Goal: Task Accomplishment & Management: Use online tool/utility

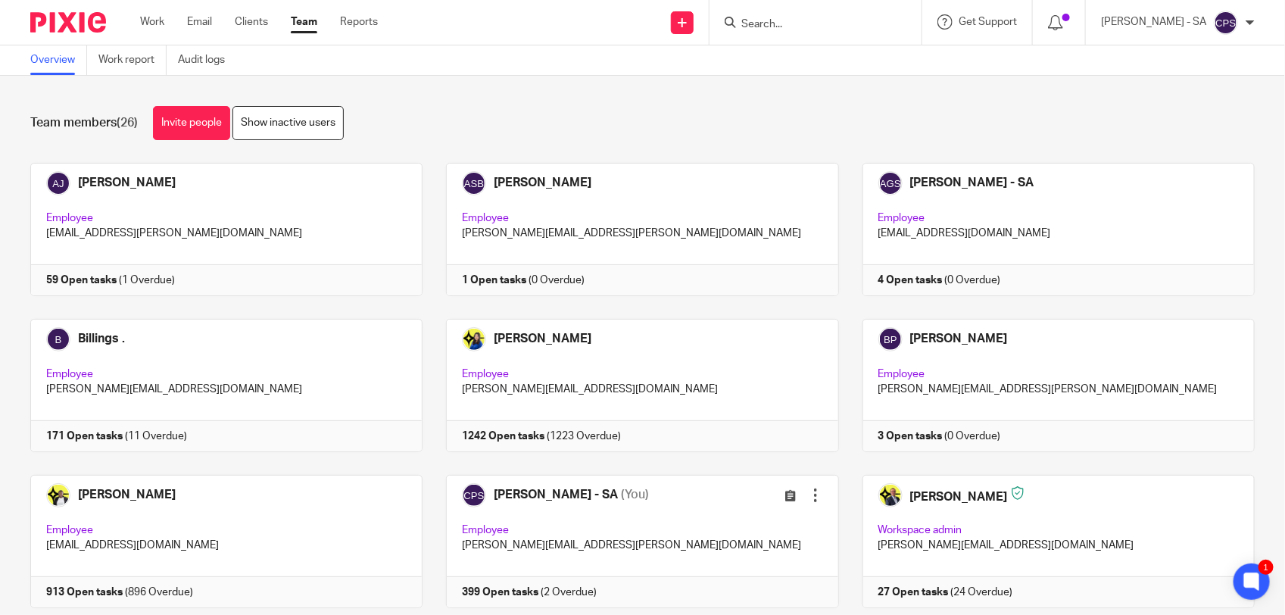
scroll to position [284, 0]
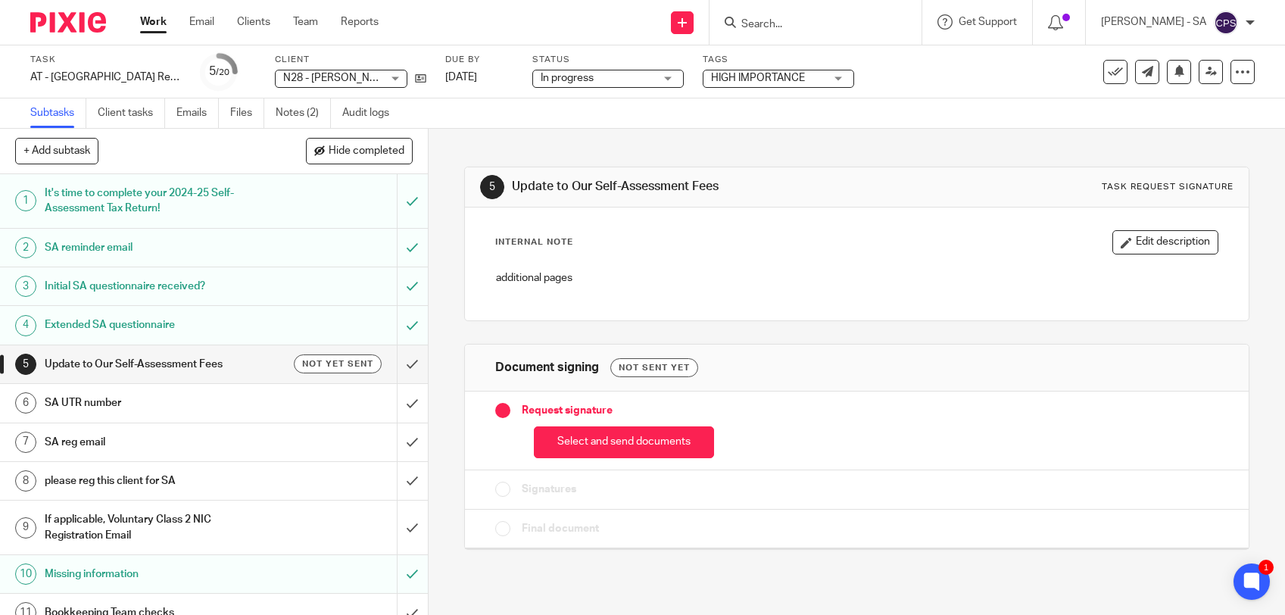
click at [579, 77] on span "In progress" at bounding box center [566, 78] width 53 height 11
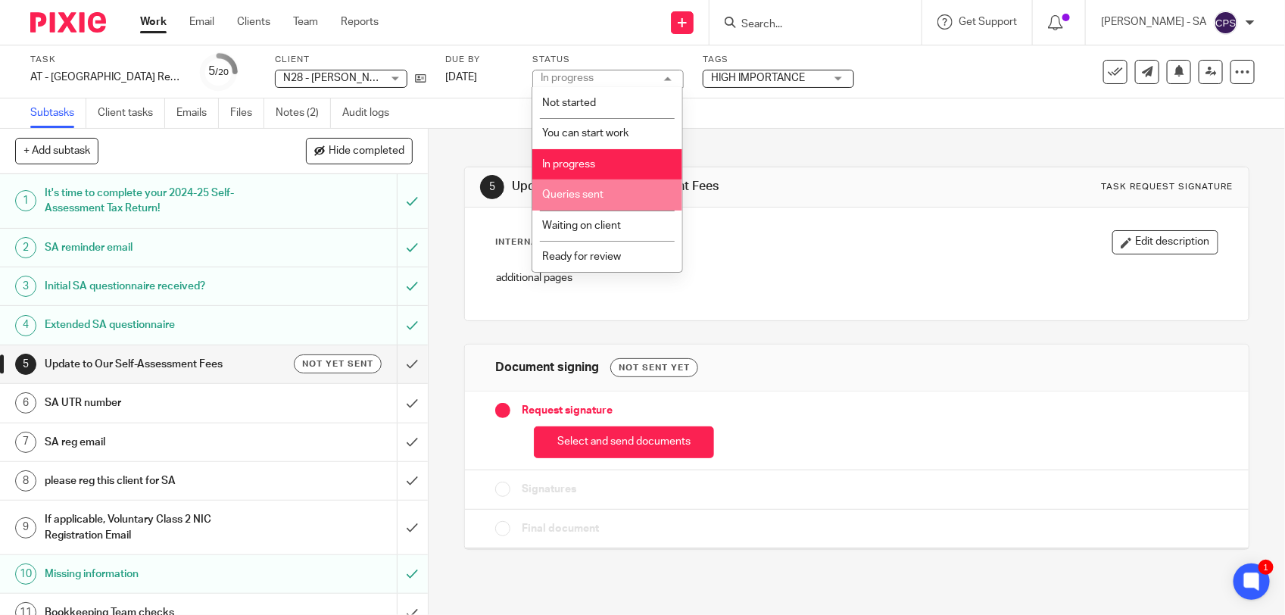
click at [588, 202] on li "Queries sent" at bounding box center [607, 194] width 150 height 31
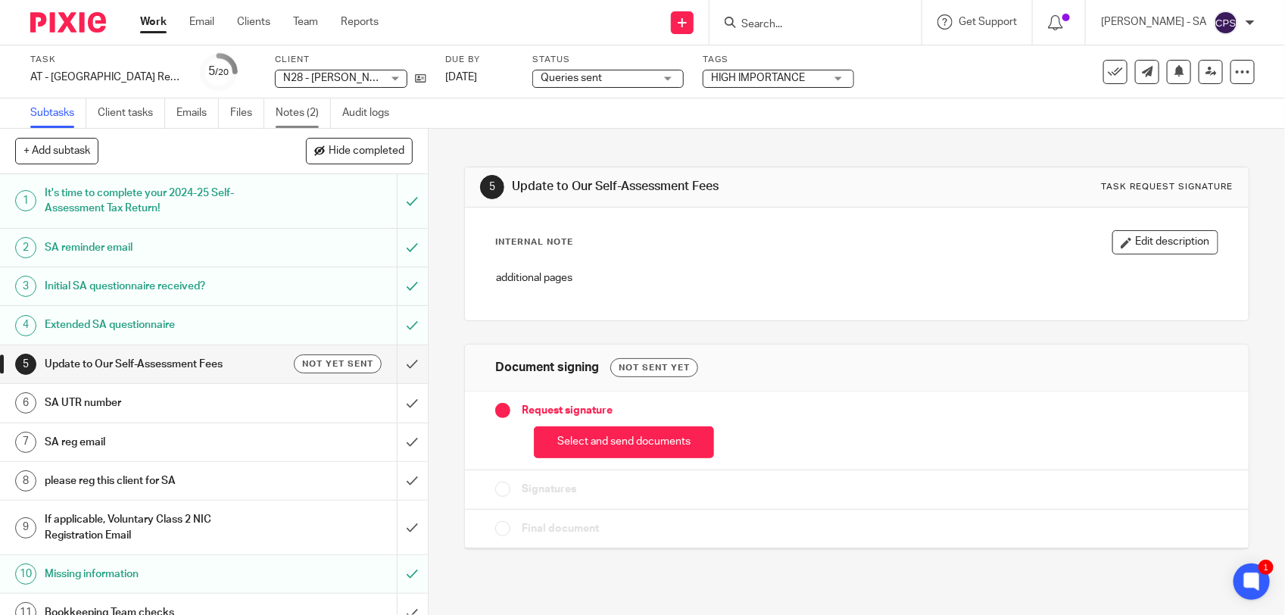
click at [301, 120] on link "Notes (2)" at bounding box center [303, 113] width 55 height 30
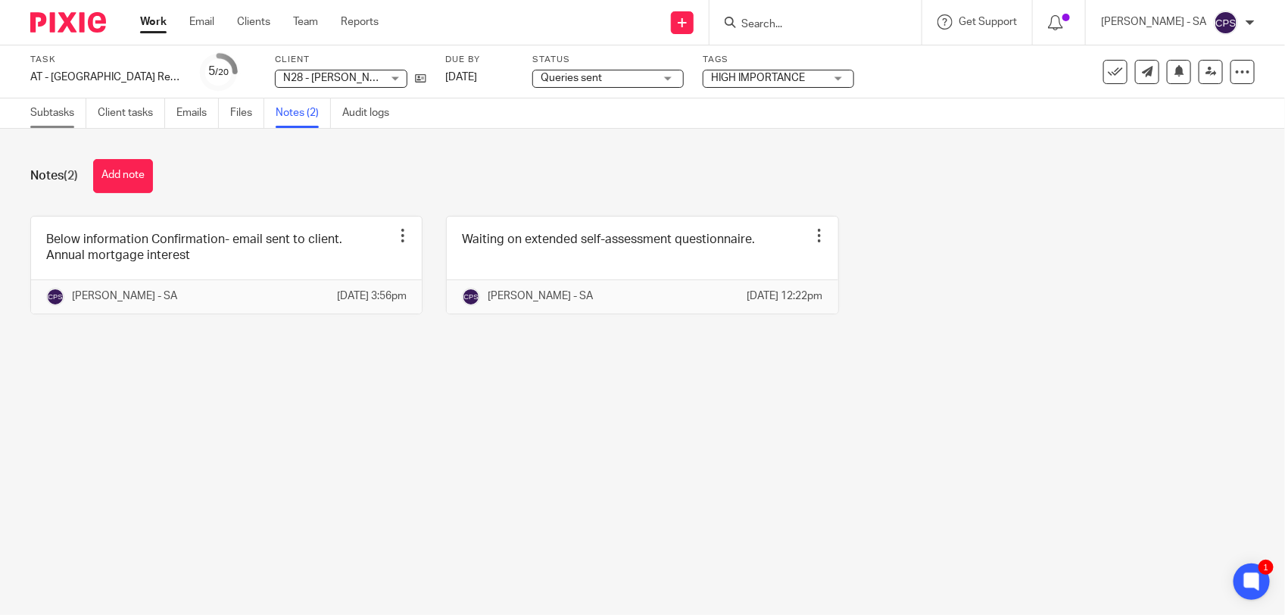
click at [50, 121] on link "Subtasks" at bounding box center [58, 113] width 56 height 30
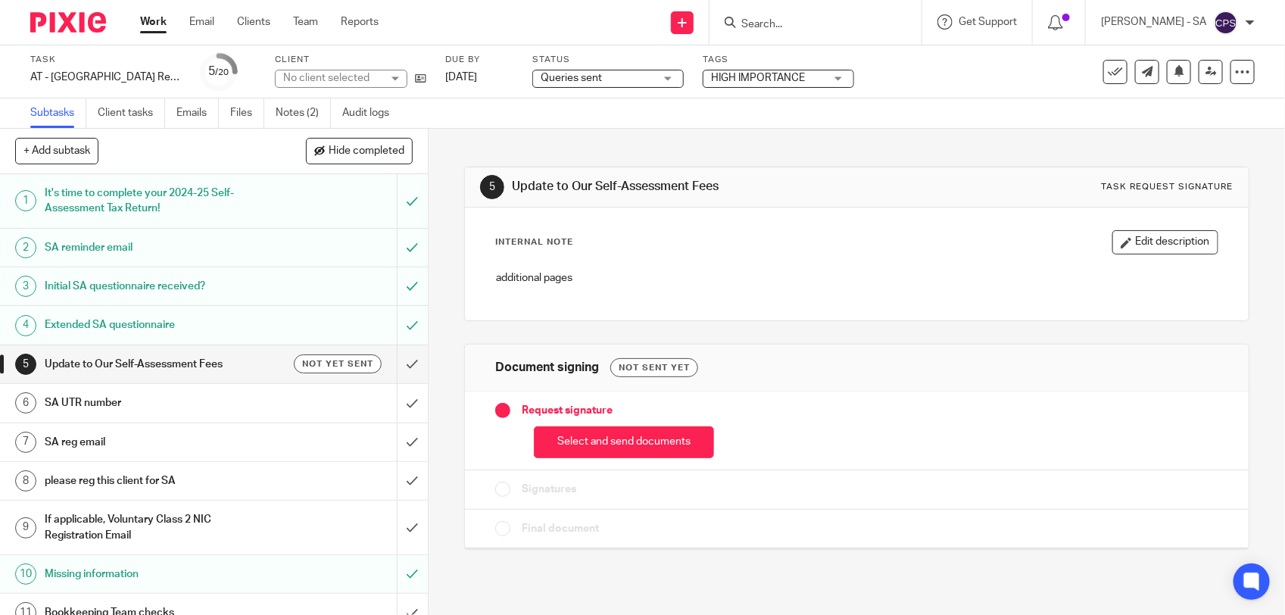
click at [310, 119] on link "Notes (2)" at bounding box center [303, 113] width 55 height 30
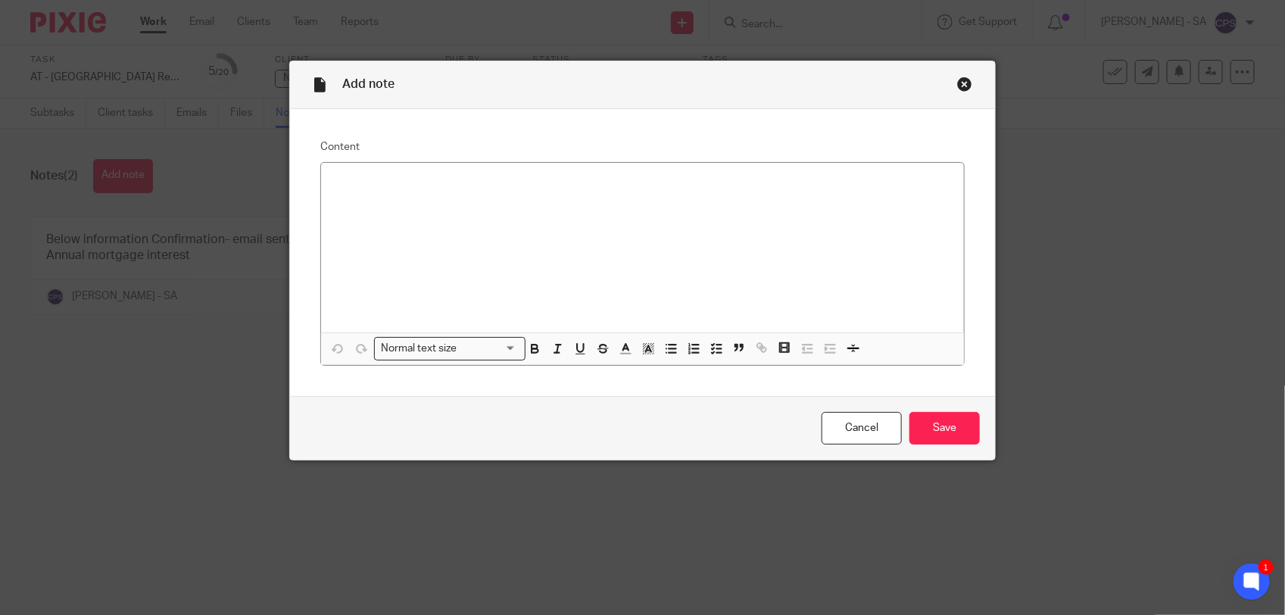
click at [341, 183] on p at bounding box center [642, 182] width 618 height 15
drag, startPoint x: 320, startPoint y: 182, endPoint x: 479, endPoint y: 182, distance: 159.0
click at [479, 182] on div "Waiting for Doha's reply." at bounding box center [642, 248] width 643 height 170
click at [709, 345] on icon "button" at bounding box center [716, 348] width 14 height 14
click at [933, 422] on input "Save" at bounding box center [944, 428] width 70 height 33
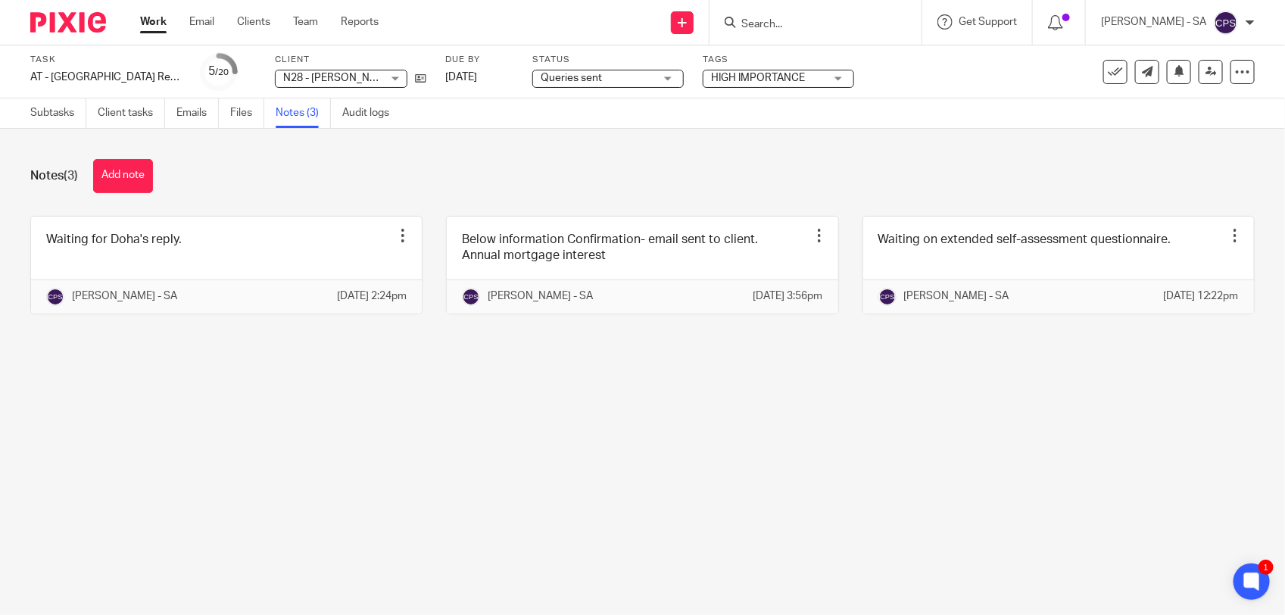
click at [399, 469] on main "Task AT - [GEOGRAPHIC_DATA] Return - PE [DATE] Save AT - [GEOGRAPHIC_DATA] Retu…" at bounding box center [642, 307] width 1285 height 615
